Goal: Navigation & Orientation: Find specific page/section

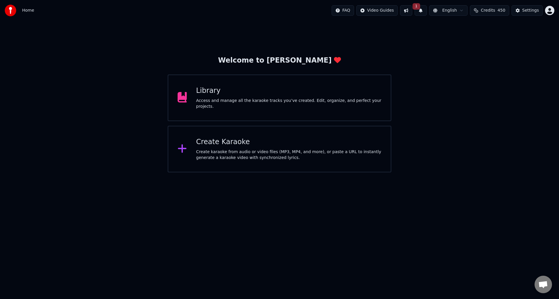
click at [412, 9] on button at bounding box center [406, 10] width 12 height 10
click at [427, 11] on button "1" at bounding box center [421, 10] width 12 height 10
click at [412, 10] on button at bounding box center [406, 10] width 12 height 10
click at [551, 8] on html "Home FAQ Video Guides 1 English Credits 450 Settings Welcome to Youka Library A…" at bounding box center [279, 86] width 559 height 172
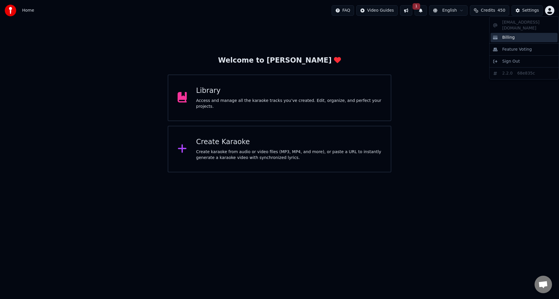
click at [526, 33] on div "Billing" at bounding box center [524, 37] width 67 height 9
click at [551, 11] on html "Home FAQ Video Guides 1 English Credits 450 Settings Welcome to Youka Library A…" at bounding box center [279, 86] width 559 height 172
click at [416, 10] on html "Home FAQ Video Guides 1 English Credits 450 Settings Welcome to Youka Library A…" at bounding box center [279, 86] width 559 height 172
click at [412, 10] on button at bounding box center [406, 10] width 12 height 10
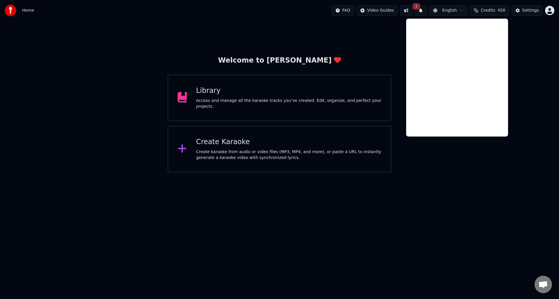
click at [412, 11] on button at bounding box center [406, 10] width 12 height 10
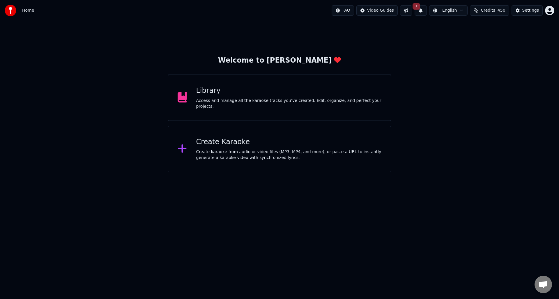
click at [427, 10] on button "1" at bounding box center [421, 10] width 12 height 10
click at [417, 53] on div "Welcome to Youka Library Access and manage all the karaoke tracks you’ve create…" at bounding box center [279, 96] width 559 height 151
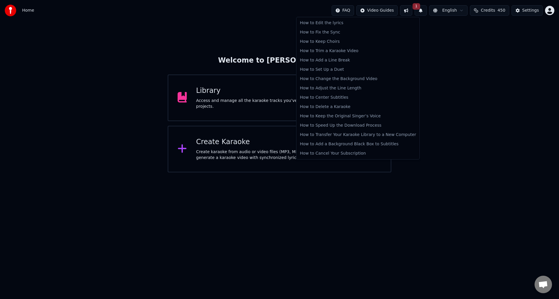
click at [353, 14] on html "Home FAQ Video Guides 1 English Credits 450 Settings Welcome to Youka Library A…" at bounding box center [279, 86] width 559 height 172
click at [353, 153] on div "How to Cancel Your Subscription" at bounding box center [358, 153] width 121 height 9
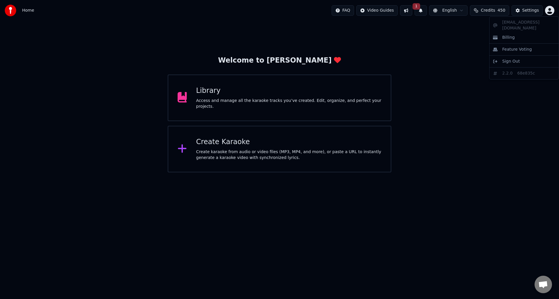
click at [549, 11] on html "Home FAQ Video Guides 1 English Credits 450 Settings Welcome to Youka Library A…" at bounding box center [279, 86] width 559 height 172
click at [530, 10] on html "Home FAQ Video Guides 1 English Credits 450 Settings Welcome to Youka Library A…" at bounding box center [279, 86] width 559 height 172
click at [526, 10] on div "Settings" at bounding box center [530, 11] width 17 height 6
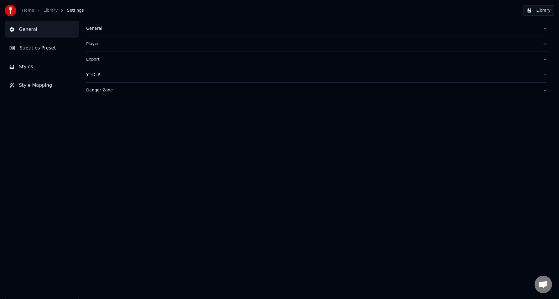
click at [538, 31] on button "General" at bounding box center [316, 28] width 461 height 15
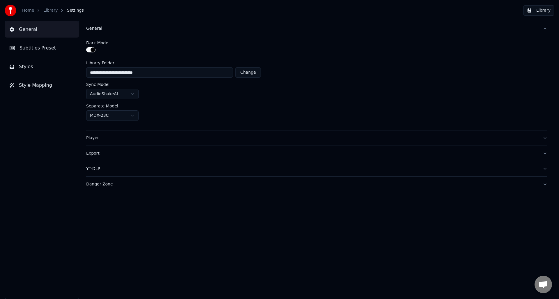
click at [186, 143] on button "Player" at bounding box center [316, 137] width 461 height 15
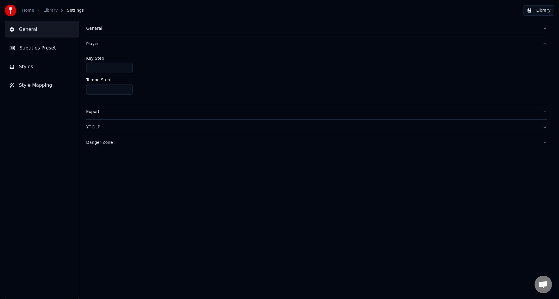
click at [176, 114] on div "Export" at bounding box center [312, 112] width 452 height 6
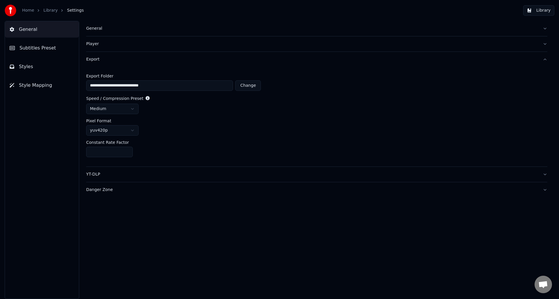
click at [130, 175] on div "YT-DLP" at bounding box center [312, 174] width 452 height 6
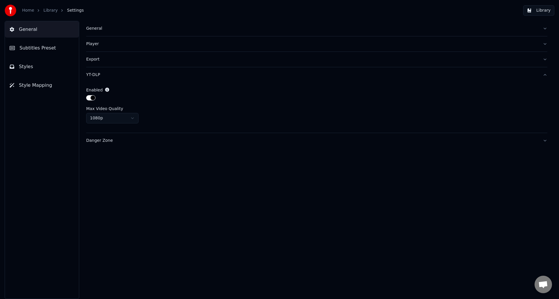
click at [134, 139] on div "Danger Zone" at bounding box center [312, 141] width 452 height 6
click at [48, 68] on button "Styles" at bounding box center [42, 67] width 74 height 16
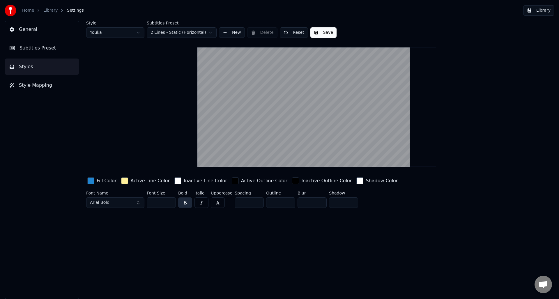
click at [52, 50] on button "Subtitles Preset" at bounding box center [42, 48] width 74 height 16
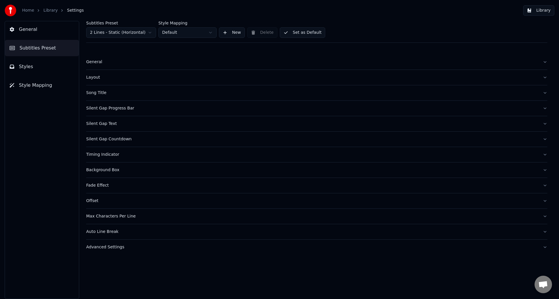
click at [39, 85] on span "Style Mapping" at bounding box center [35, 85] width 33 height 7
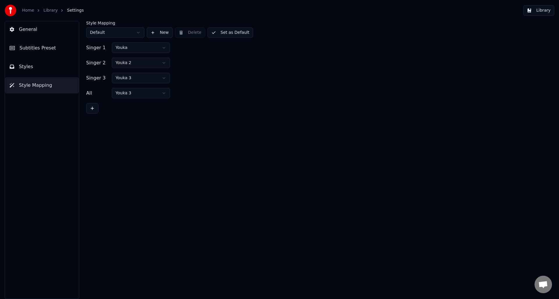
click at [32, 10] on link "Home" at bounding box center [28, 11] width 12 height 6
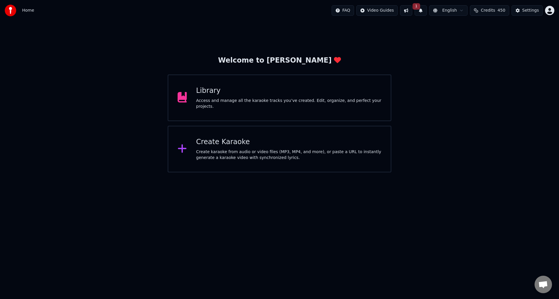
click at [491, 11] on span "Credits" at bounding box center [488, 11] width 14 height 6
click at [551, 13] on html "Home FAQ Video Guides 1 English Credits 450 Settings Welcome to Youka Library A…" at bounding box center [279, 86] width 559 height 172
click at [467, 73] on html "Home FAQ Video Guides 1 English Credits 450 Settings Welcome to Youka Library A…" at bounding box center [279, 86] width 559 height 172
click at [427, 12] on button "1" at bounding box center [421, 10] width 12 height 10
click at [420, 8] on span "1" at bounding box center [417, 6] width 8 height 6
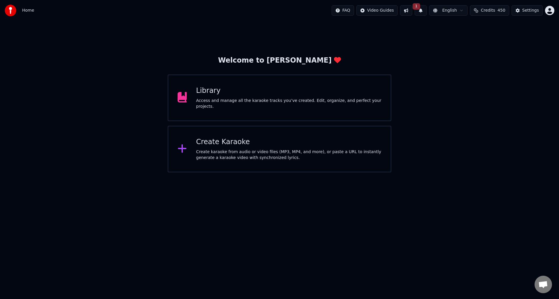
click at [420, 8] on span "1" at bounding box center [417, 6] width 8 height 6
click at [412, 9] on button at bounding box center [406, 10] width 12 height 10
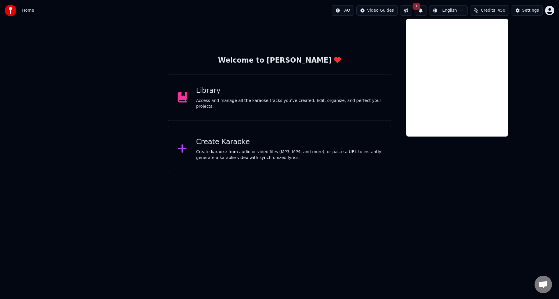
drag, startPoint x: 528, startPoint y: 86, endPoint x: 559, endPoint y: 10, distance: 82.4
click at [529, 86] on div "Welcome to Youka Library Access and manage all the karaoke tracks you’ve create…" at bounding box center [279, 96] width 559 height 151
